Goal: Information Seeking & Learning: Check status

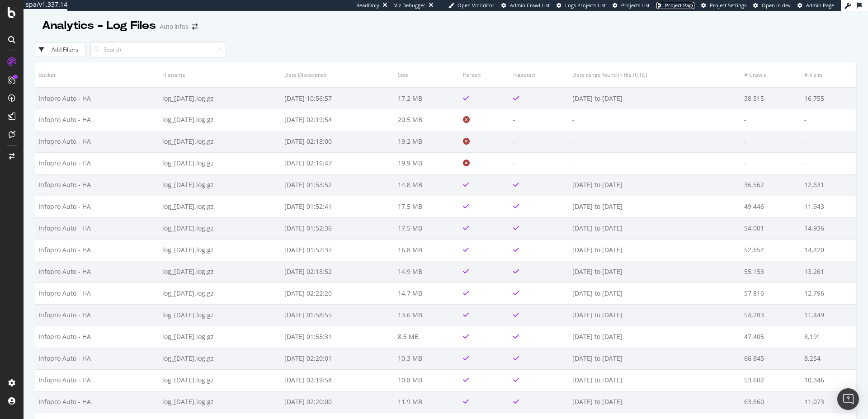
click at [676, 4] on span "Project Page" at bounding box center [679, 5] width 29 height 7
click at [597, 6] on span "Logs Projects List" at bounding box center [585, 5] width 41 height 7
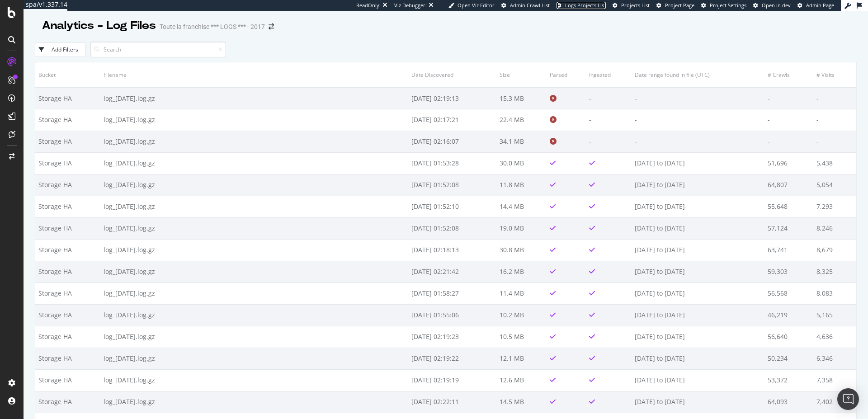
click at [589, 2] on span "Logs Projects List" at bounding box center [585, 5] width 41 height 7
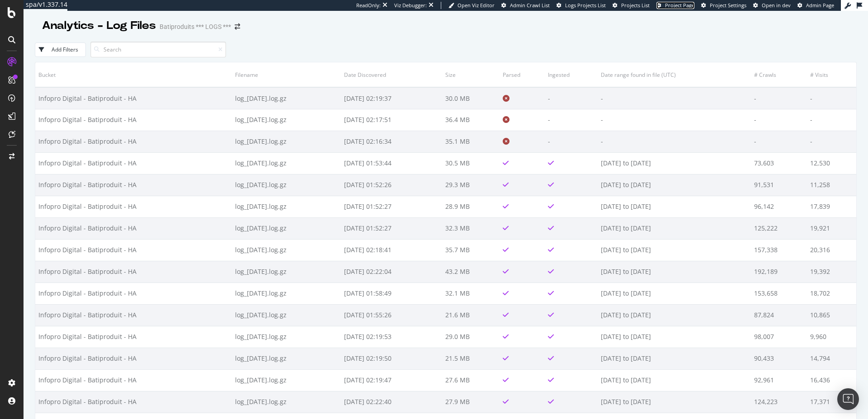
click at [688, 6] on span "Project Page" at bounding box center [679, 5] width 29 height 7
click at [673, 6] on span "Project Page" at bounding box center [679, 5] width 29 height 7
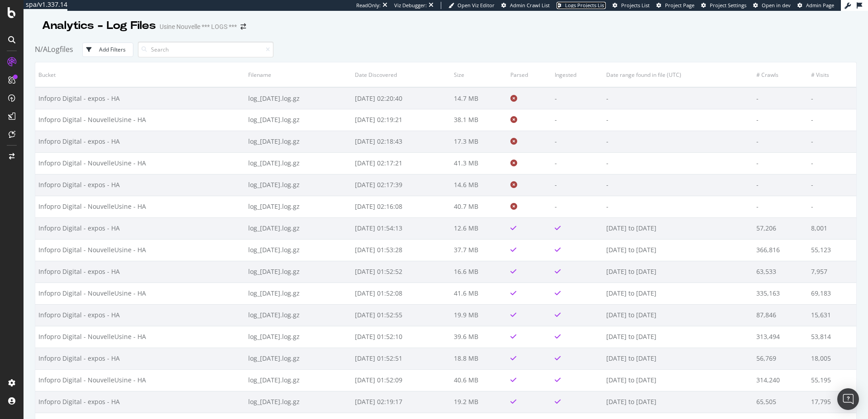
click at [584, 6] on span "Logs Projects List" at bounding box center [585, 5] width 41 height 7
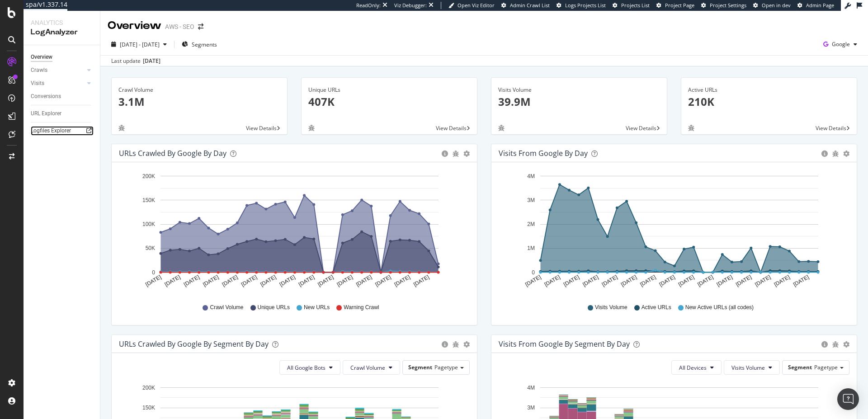
click at [74, 134] on link "Logfiles Explorer" at bounding box center [62, 130] width 63 height 9
click at [160, 44] on span "2025 Jul. 27th - Aug. 25th" at bounding box center [140, 45] width 40 height 8
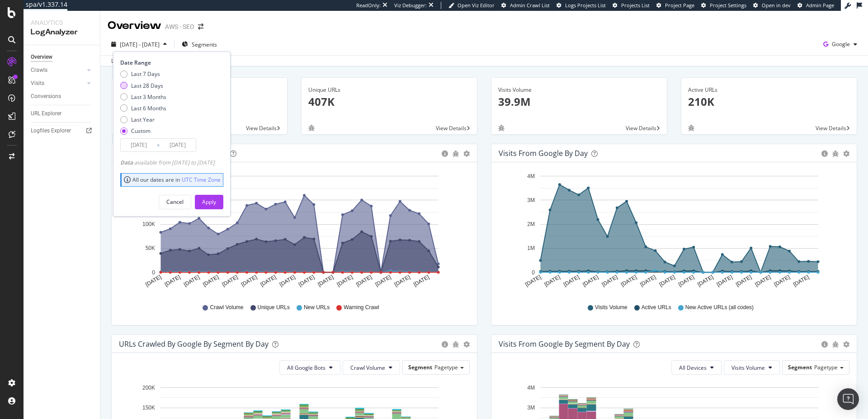
click at [156, 89] on div "Last 28 Days" at bounding box center [147, 86] width 32 height 8
type input "2025/08/06"
type input "2025/09/02"
click at [216, 206] on div "Apply" at bounding box center [209, 202] width 14 height 14
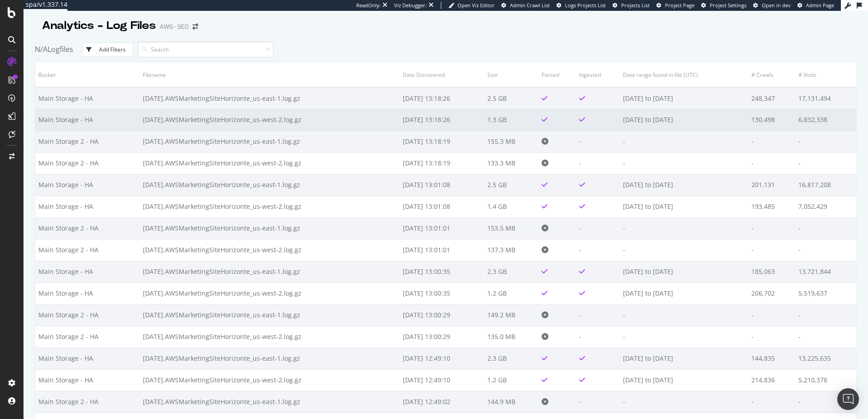
click at [252, 117] on td "2025-09-02.AWSMarketingSiteHorizonte_us-west-2.log.gz" at bounding box center [270, 120] width 260 height 22
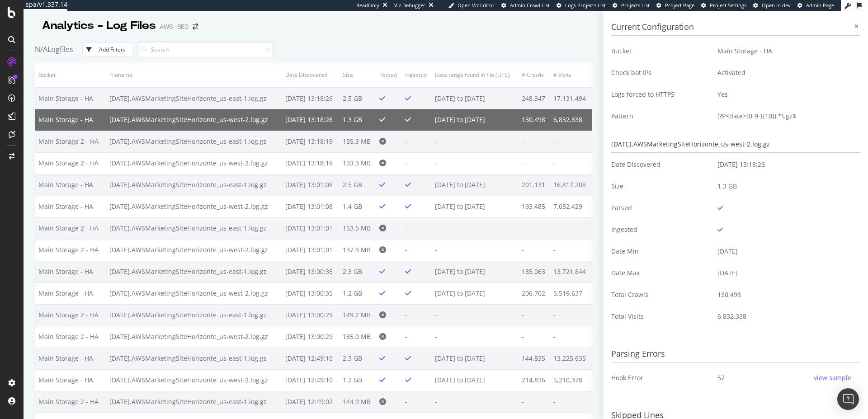
click at [252, 117] on td "2025-09-02.AWSMarketingSiteHorizonte_us-west-2.log.gz" at bounding box center [194, 120] width 176 height 22
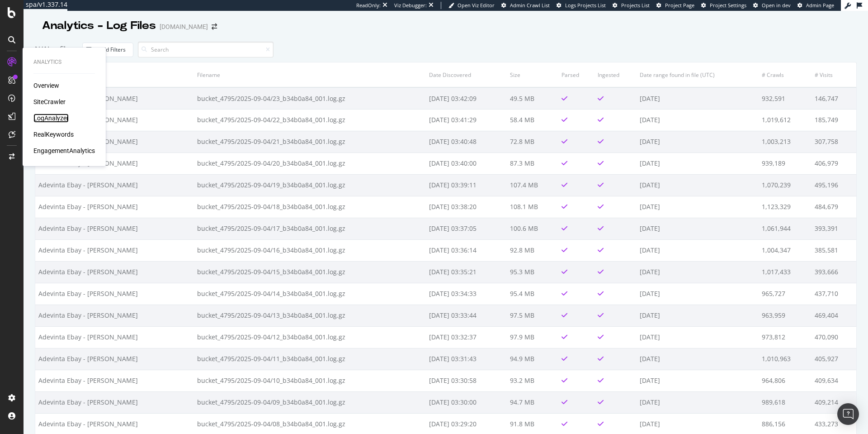
click at [62, 118] on div "LogAnalyzer" at bounding box center [50, 118] width 35 height 9
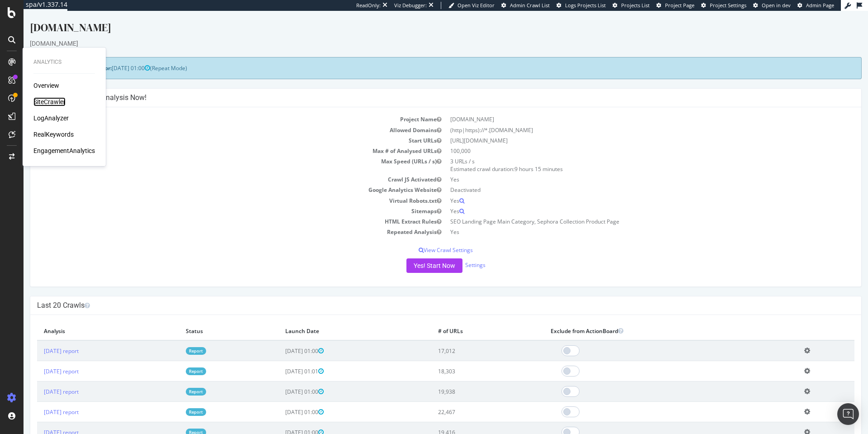
click at [56, 101] on div "SiteCrawler" at bounding box center [49, 101] width 32 height 9
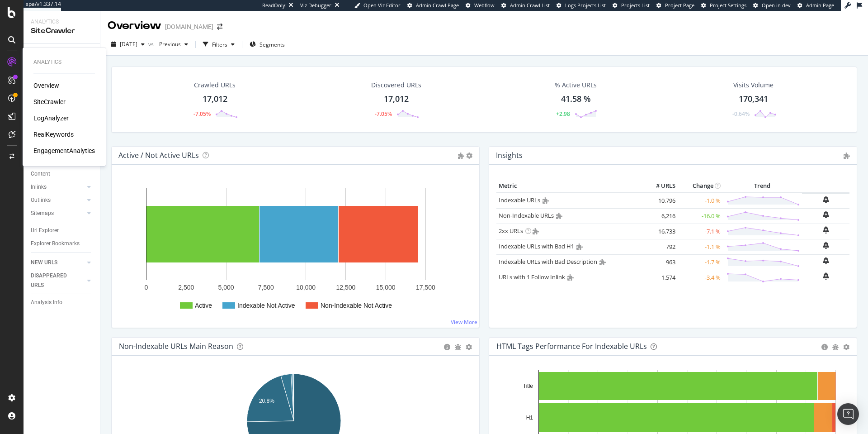
click at [50, 116] on div "LogAnalyzer" at bounding box center [50, 118] width 35 height 9
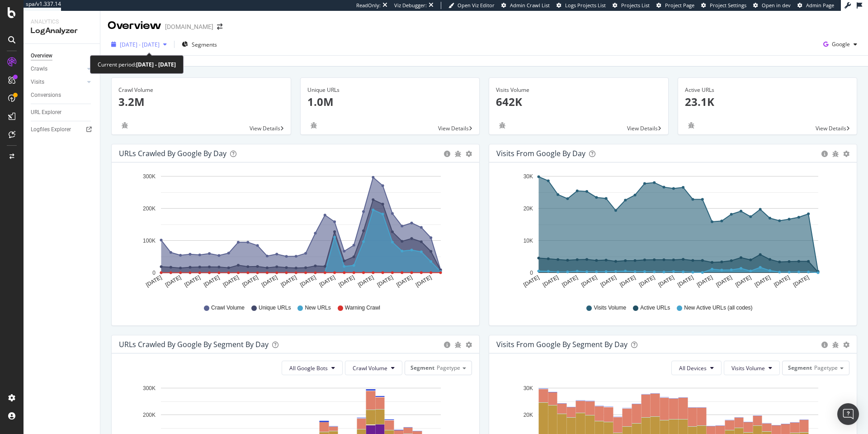
click at [160, 44] on span "2025 Aug. 7th - Sep. 5th" at bounding box center [140, 45] width 40 height 8
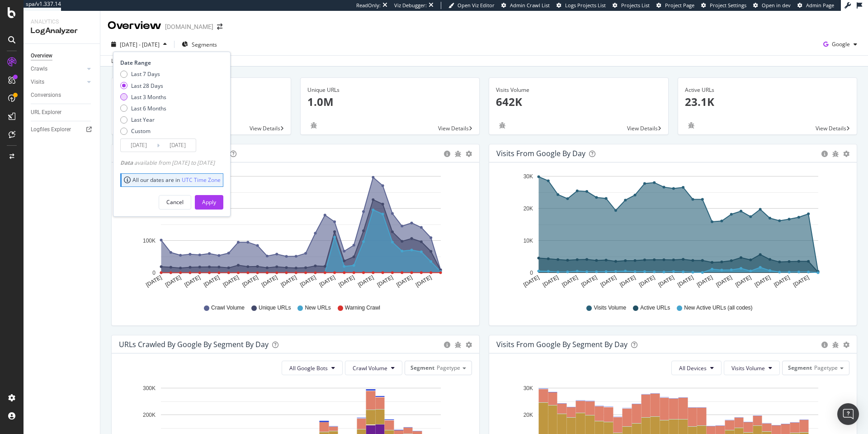
click at [161, 94] on div "Last 3 Months" at bounding box center [148, 97] width 35 height 8
type input "2025/06/06"
click at [216, 208] on div "Apply" at bounding box center [209, 202] width 14 height 14
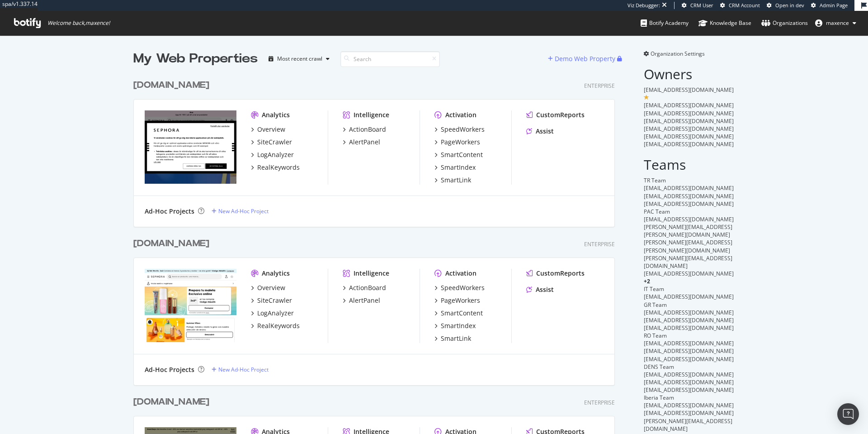
scroll to position [2184, 482]
click at [170, 85] on div "[DOMAIN_NAME]" at bounding box center [171, 85] width 76 height 13
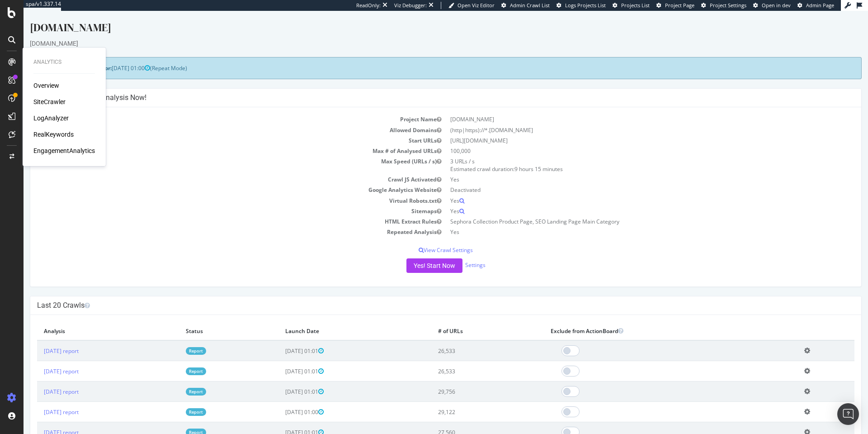
click at [57, 119] on div "LogAnalyzer" at bounding box center [50, 118] width 35 height 9
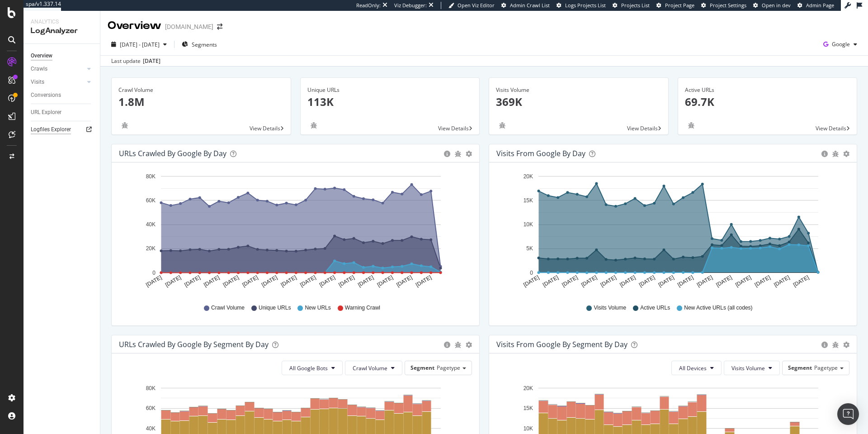
click at [59, 128] on div "Logfiles Explorer" at bounding box center [51, 129] width 40 height 9
